Goal: Task Accomplishment & Management: Complete application form

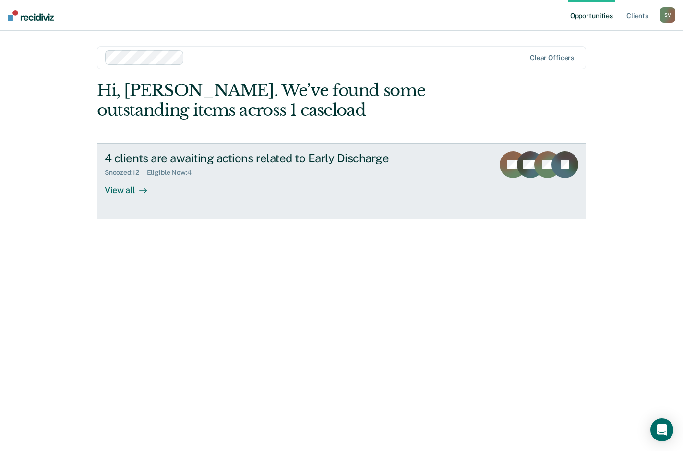
click at [126, 192] on div "View all" at bounding box center [132, 186] width 54 height 19
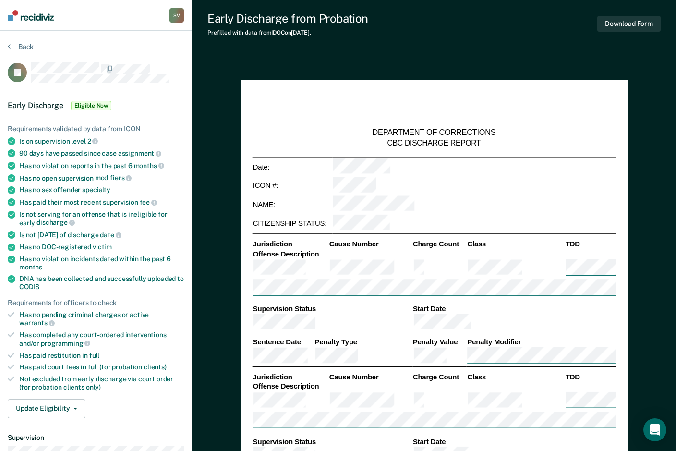
click at [578, 214] on td at bounding box center [474, 223] width 284 height 19
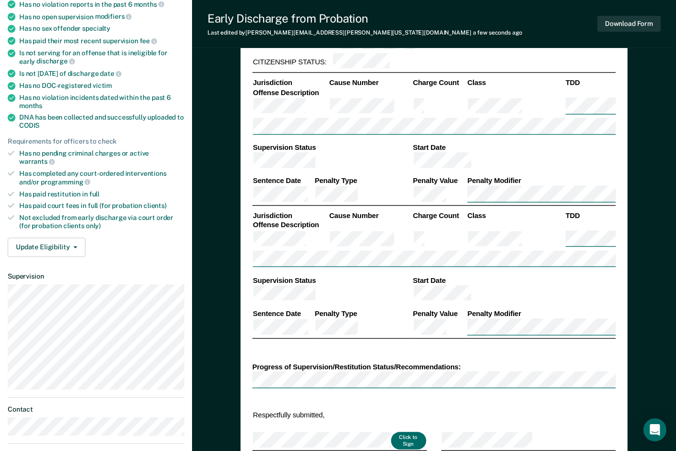
scroll to position [144, 0]
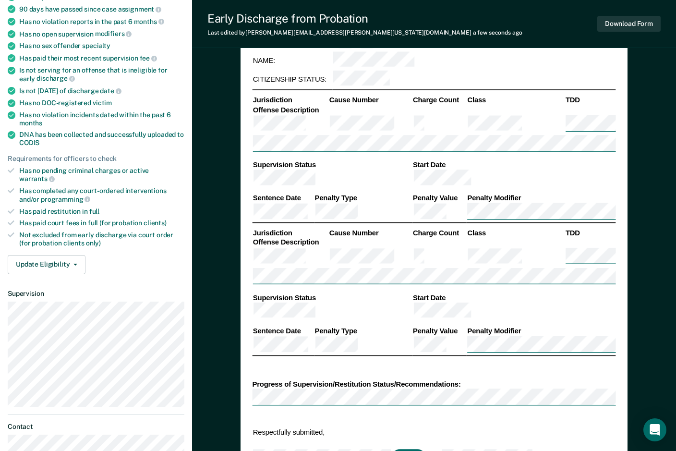
click at [566, 239] on div "Jurisdiction Cause Number Charge Count Class TDD Offense Description Supervisio…" at bounding box center [433, 289] width 363 height 133
type textarea "x"
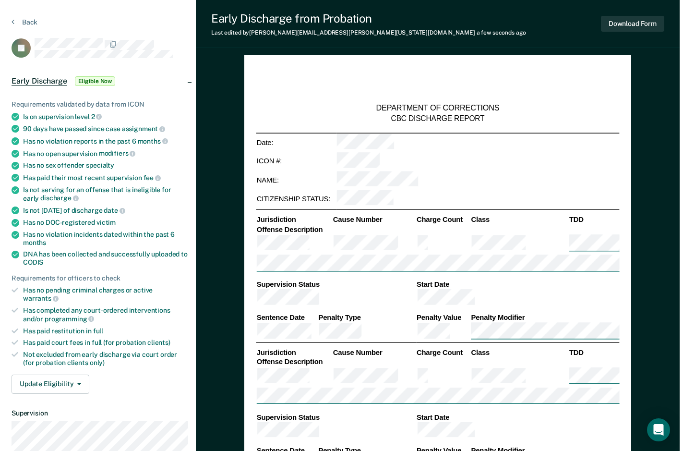
scroll to position [0, 0]
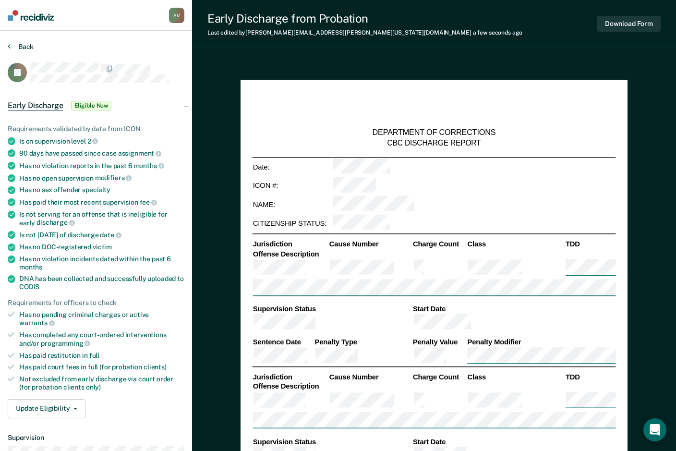
click at [10, 46] on icon at bounding box center [9, 46] width 3 height 8
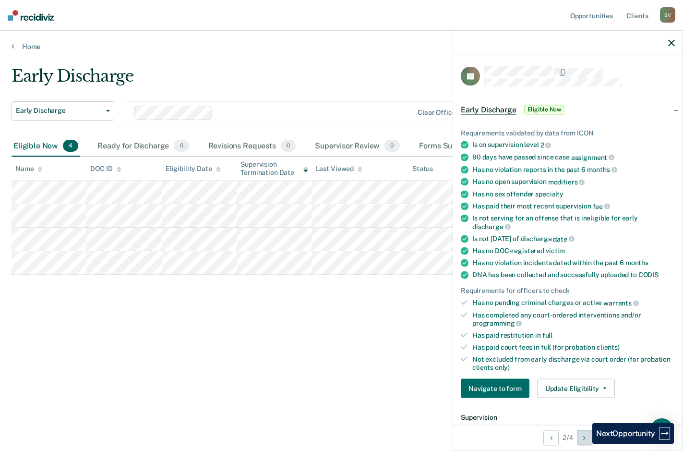
click at [585, 443] on button "Next Opportunity" at bounding box center [584, 436] width 15 height 15
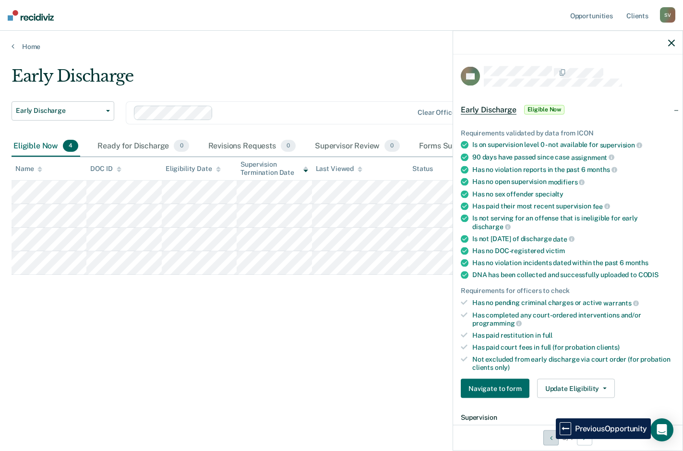
click at [550, 439] on icon "Previous Opportunity" at bounding box center [551, 437] width 2 height 7
